Goal: Navigation & Orientation: Find specific page/section

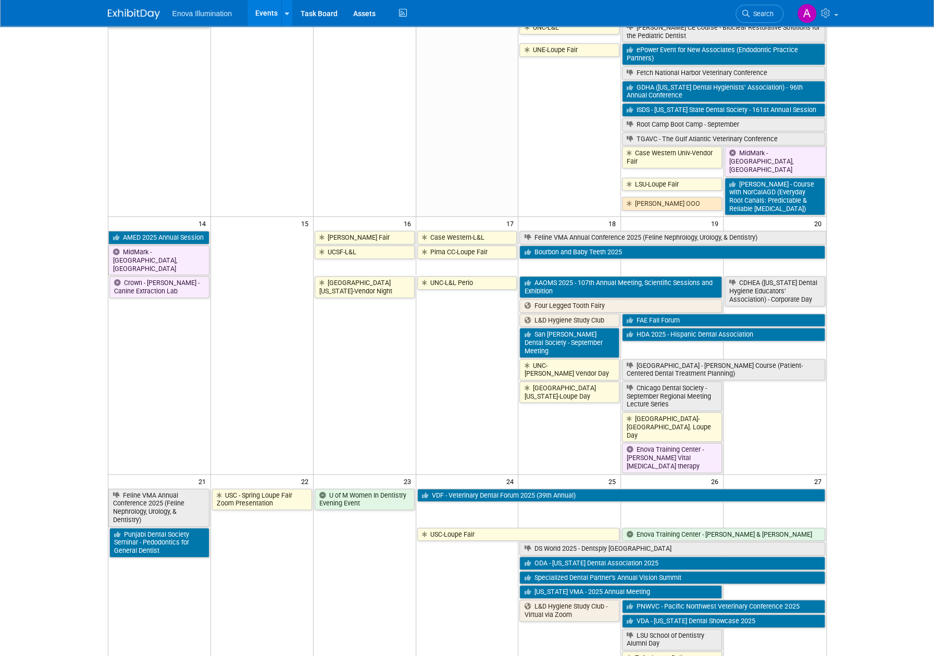
scroll to position [417, 0]
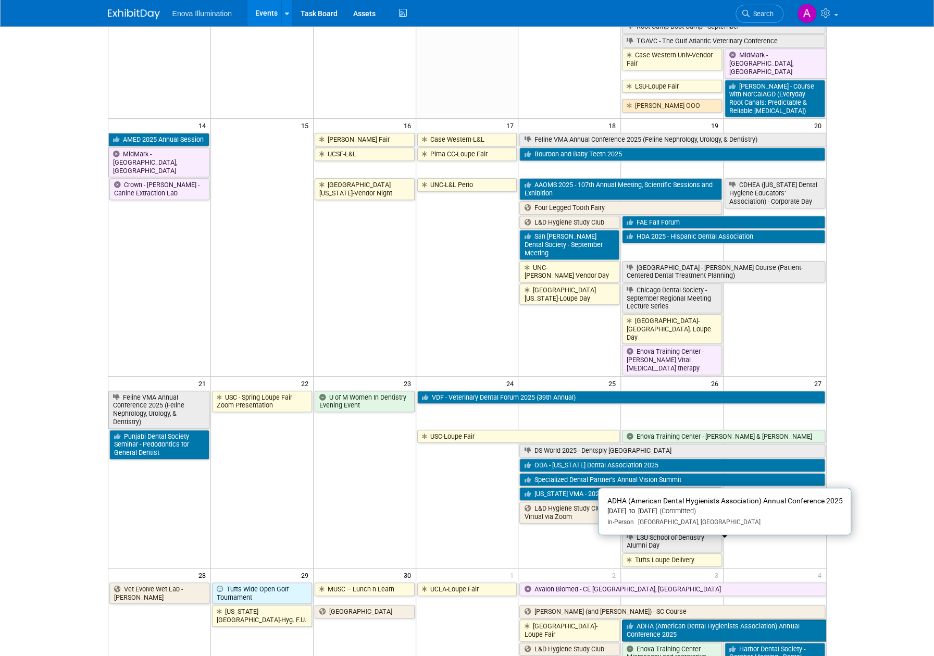
click at [785, 619] on link "ADHA (American Dental Hygienists Association) Annual Conference 2025" at bounding box center [724, 629] width 204 height 21
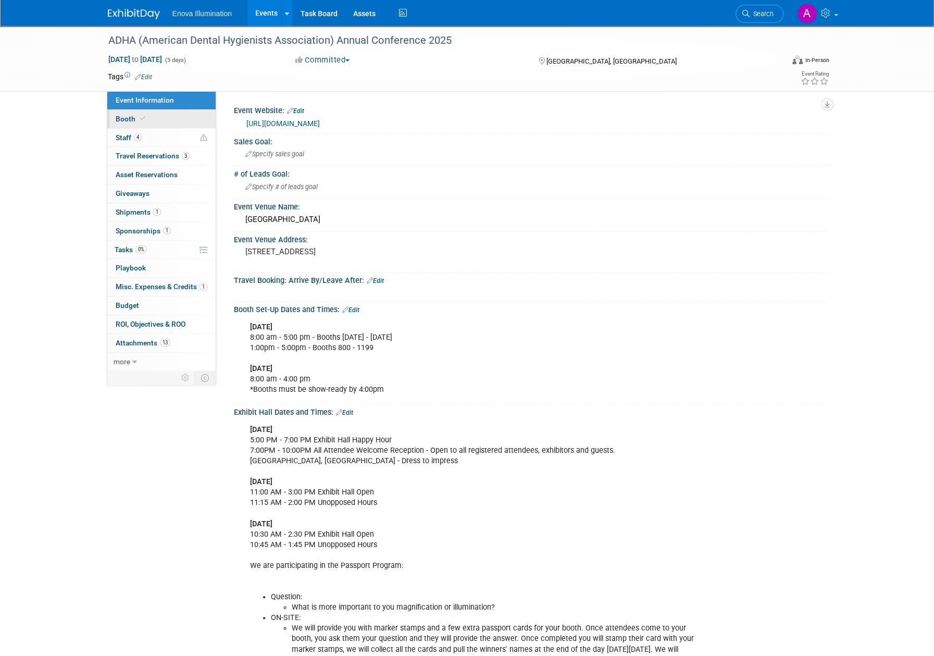
click at [147, 118] on link "Booth" at bounding box center [161, 119] width 108 height 18
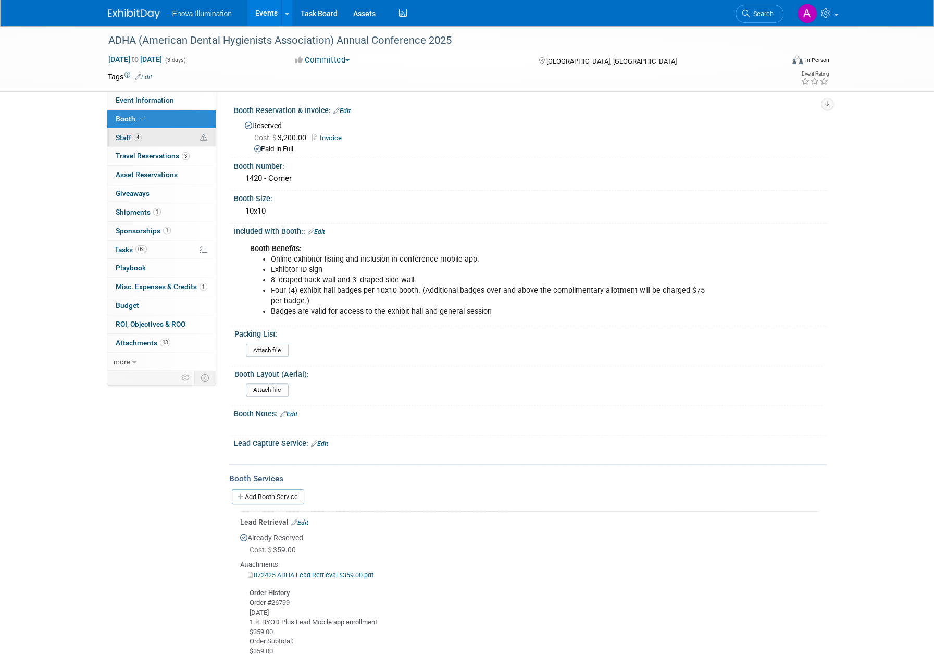
click at [162, 130] on link "4 Staff 4" at bounding box center [161, 138] width 108 height 18
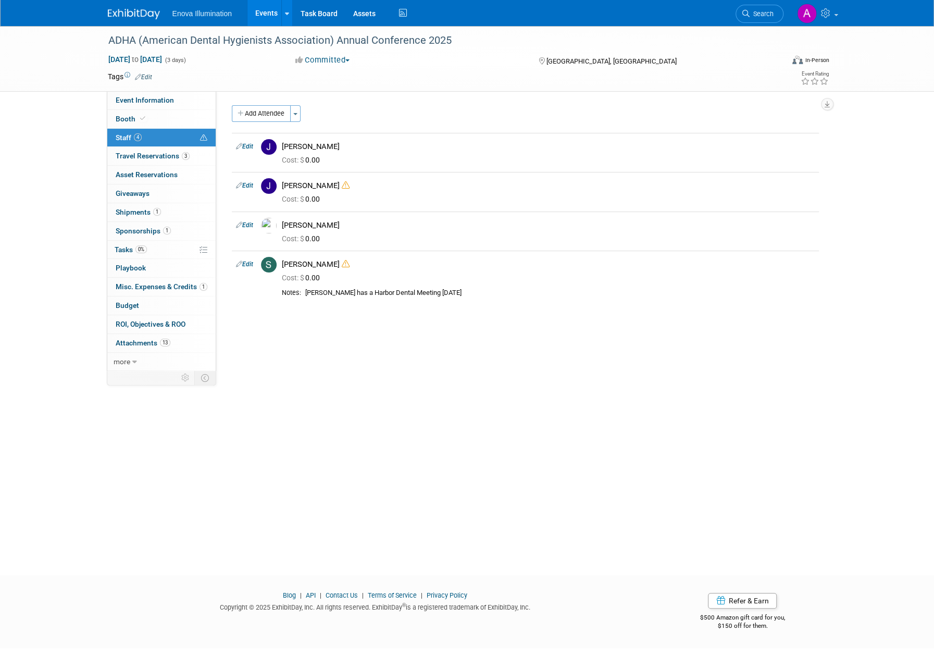
drag, startPoint x: 211, startPoint y: 14, endPoint x: 141, endPoint y: 17, distance: 70.9
click at [211, 14] on span "Enova Illumination" at bounding box center [201, 13] width 59 height 8
click at [135, 13] on img at bounding box center [134, 14] width 52 height 10
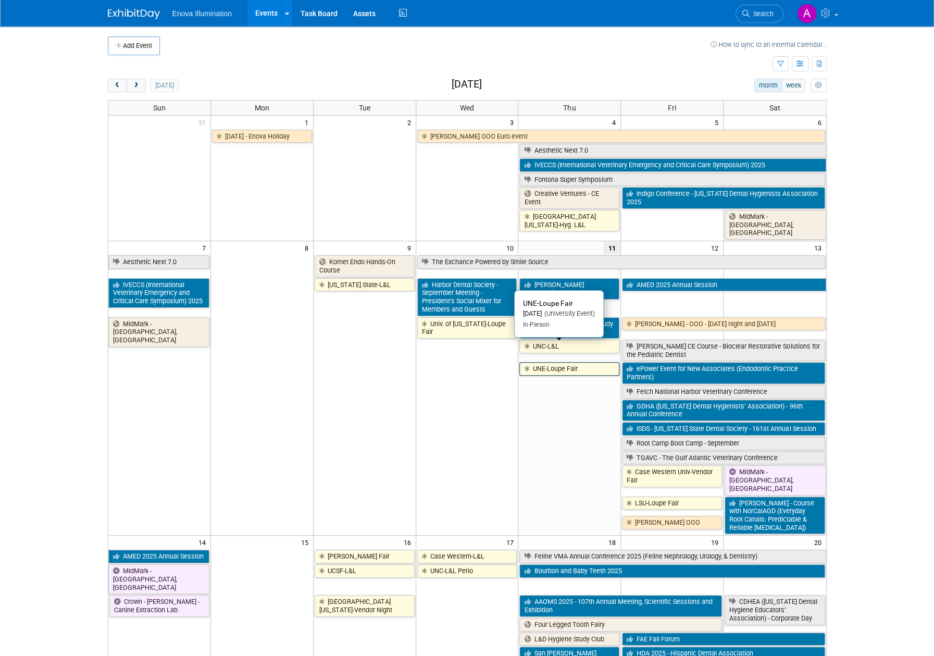
click at [561, 362] on link "UNE-Loupe Fair" at bounding box center [569, 369] width 100 height 14
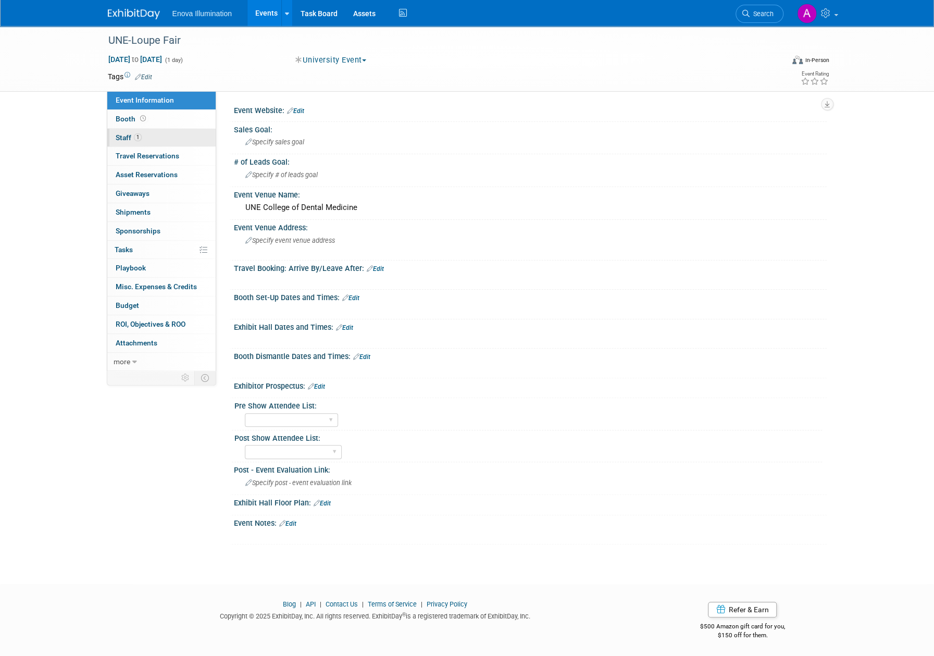
click at [165, 142] on link "1 Staff 1" at bounding box center [161, 138] width 108 height 18
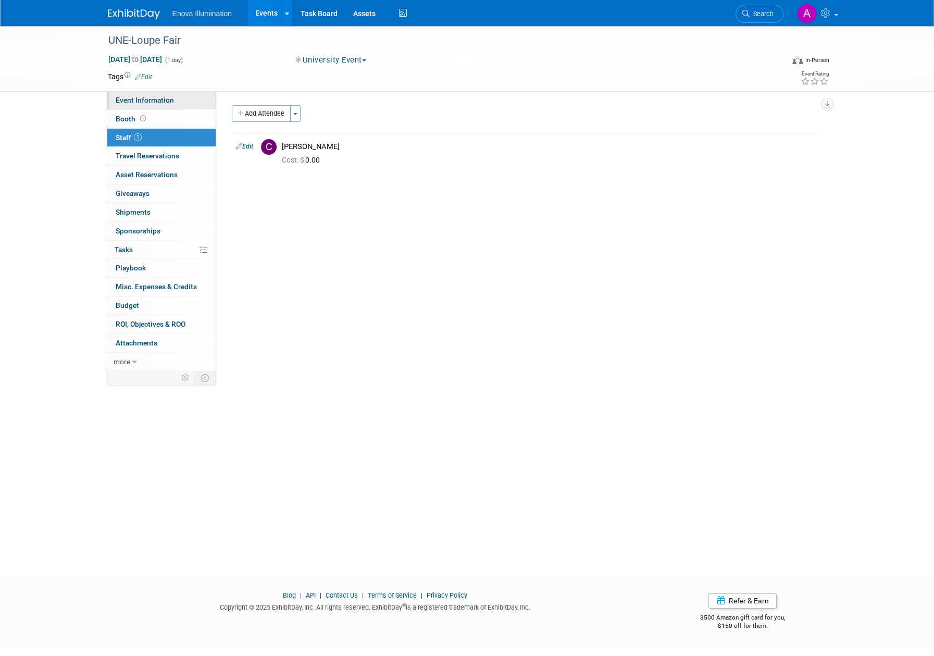
click at [141, 108] on link "Event Information" at bounding box center [161, 100] width 108 height 18
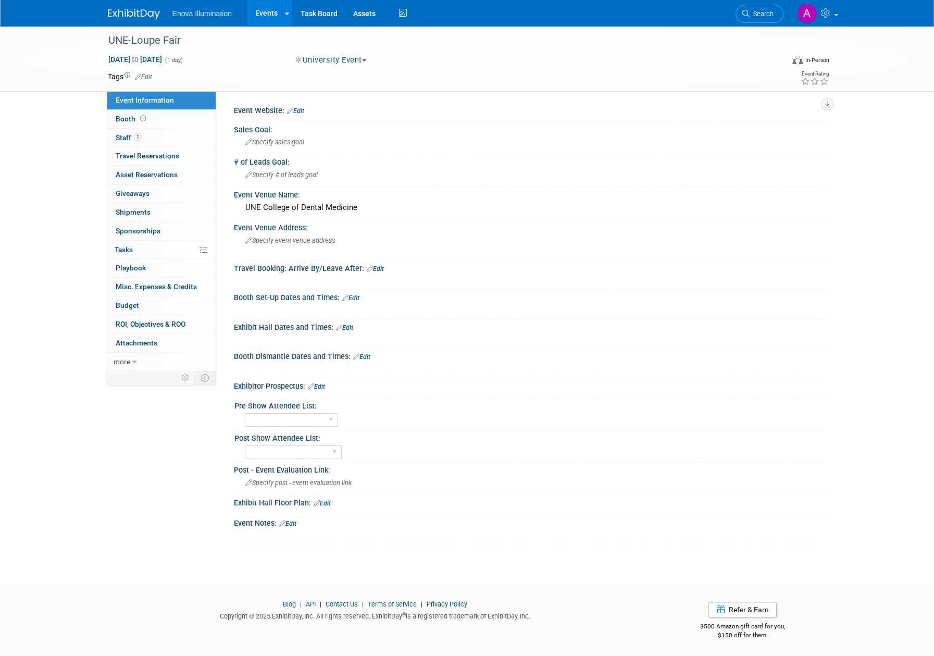
click at [142, 19] on img at bounding box center [134, 14] width 52 height 10
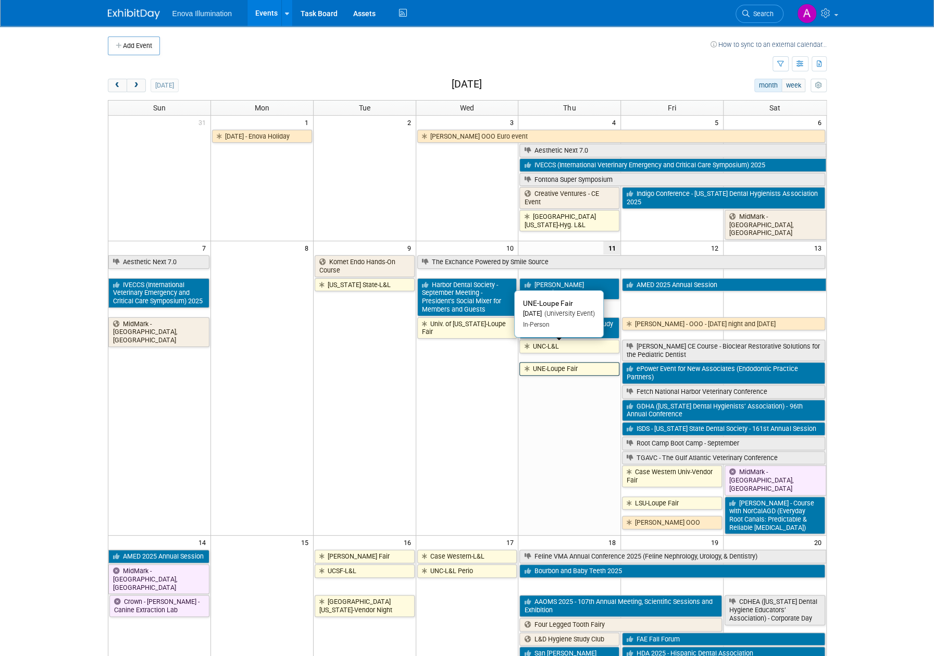
click at [541, 362] on link "UNE-Loupe Fair" at bounding box center [569, 369] width 100 height 14
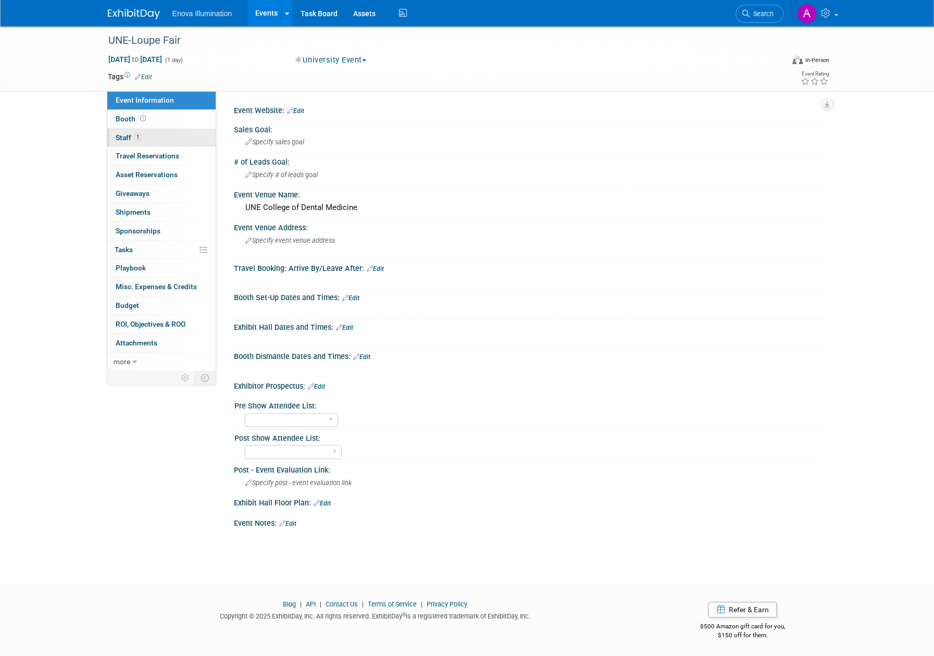
click at [183, 140] on link "1 Staff 1" at bounding box center [161, 138] width 108 height 18
